Goal: Check status: Check status

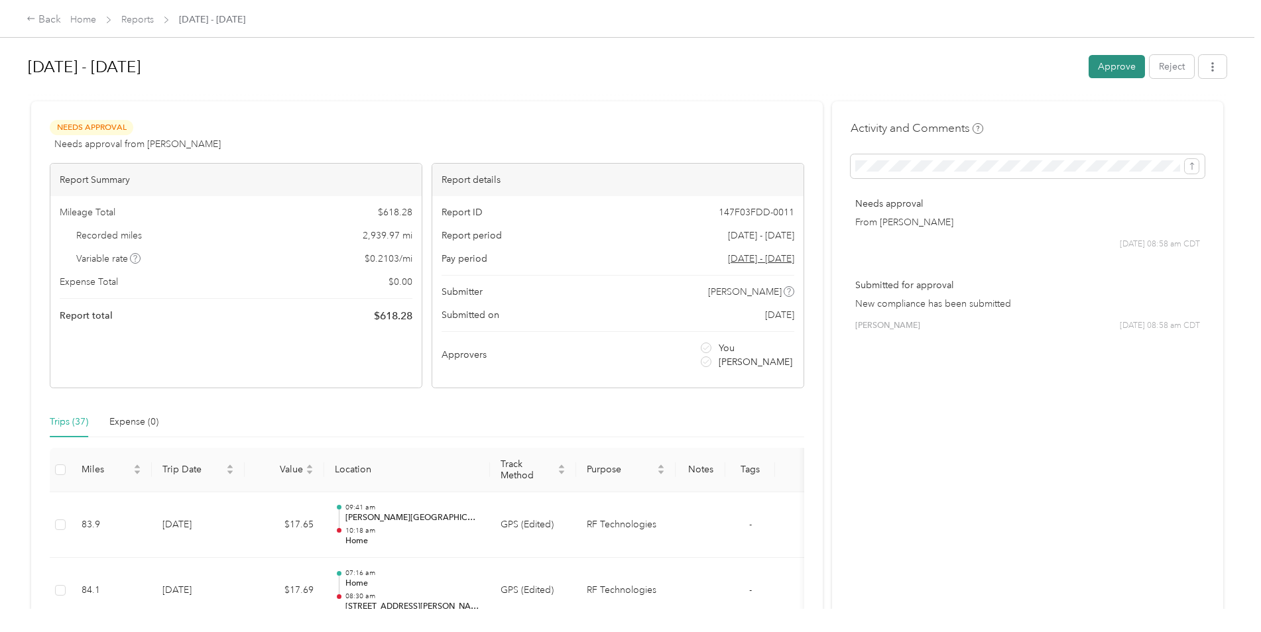
click at [1107, 68] on button "Approve" at bounding box center [1116, 66] width 56 height 23
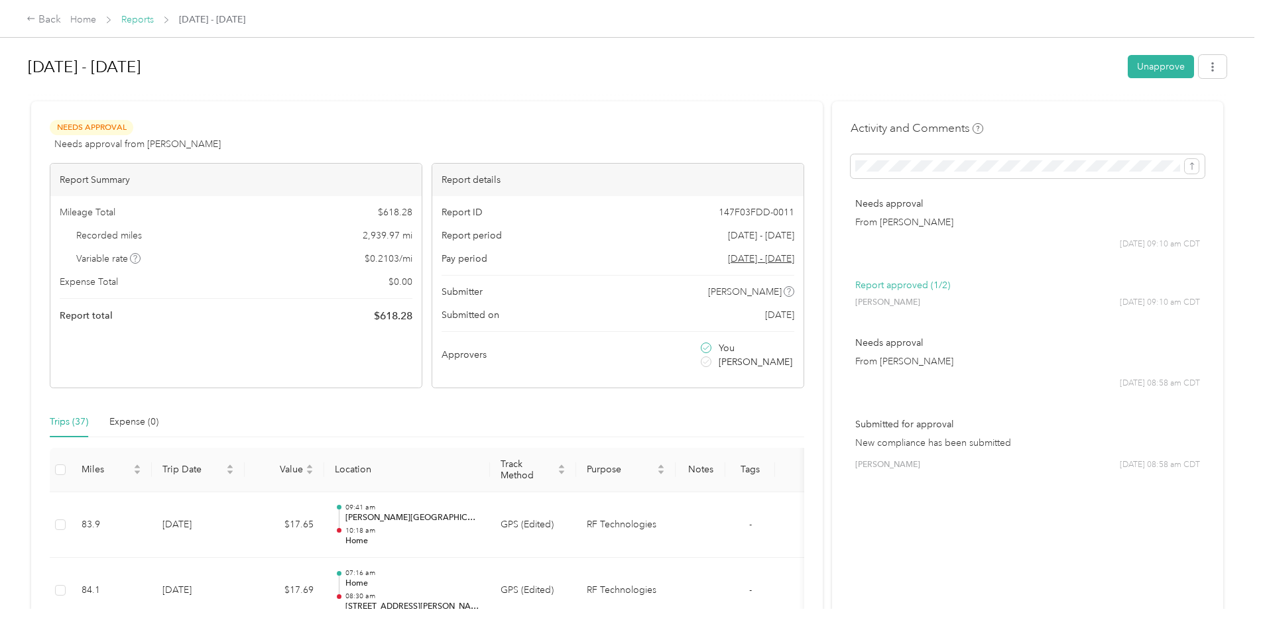
click at [144, 23] on link "Reports" at bounding box center [137, 19] width 32 height 11
